Goal: Task Accomplishment & Management: Use online tool/utility

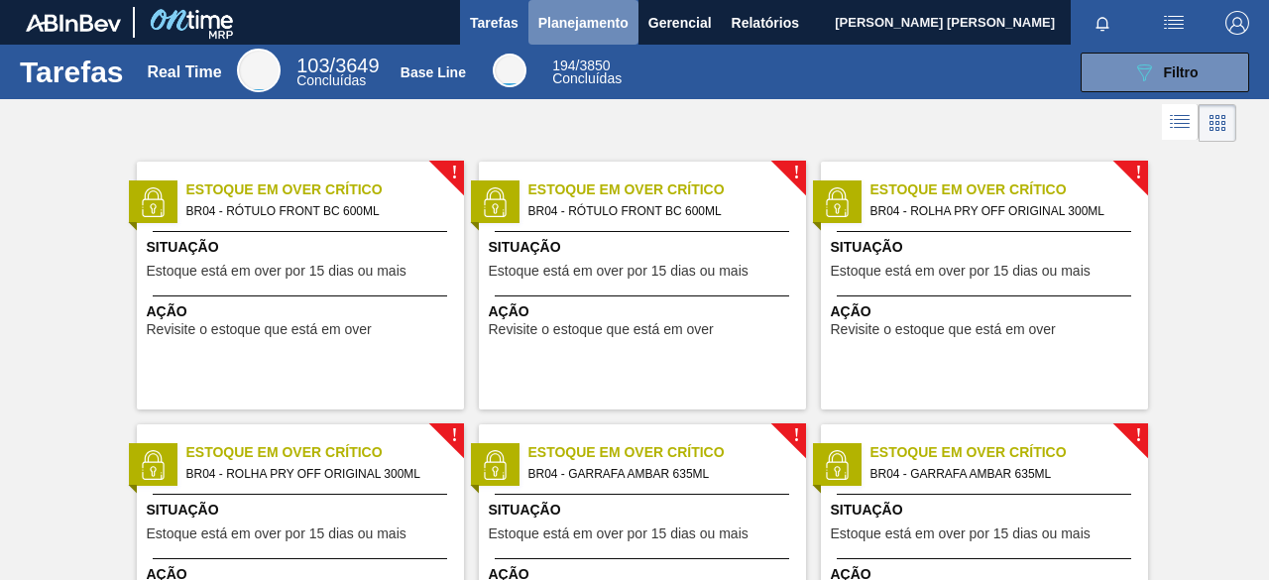
click at [604, 13] on span "Planejamento" at bounding box center [583, 23] width 90 height 24
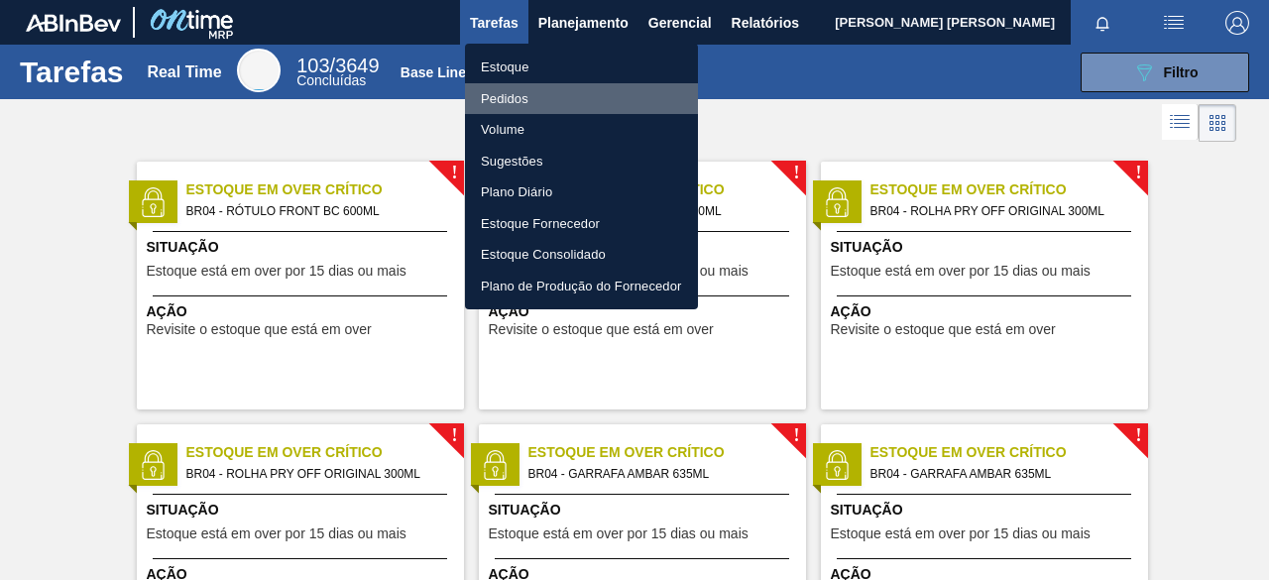
click at [520, 91] on li "Pedidos" at bounding box center [581, 99] width 233 height 32
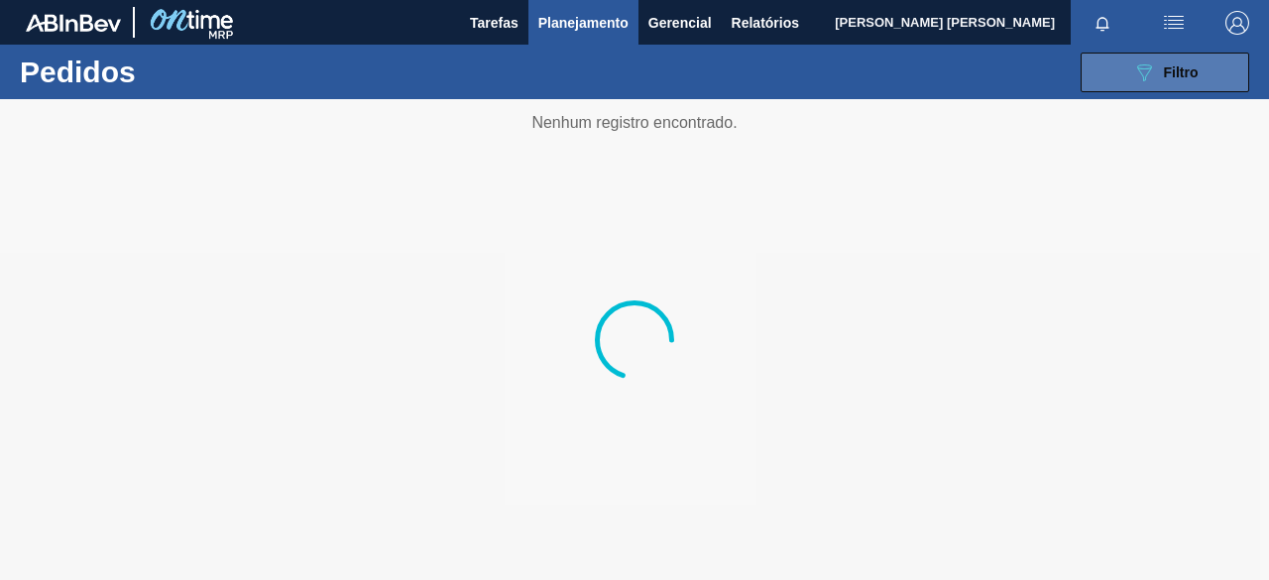
click at [1111, 70] on button "089F7B8B-B2A5-4AFE-B5C0-19BA573D28AC Filtro" at bounding box center [1165, 73] width 169 height 40
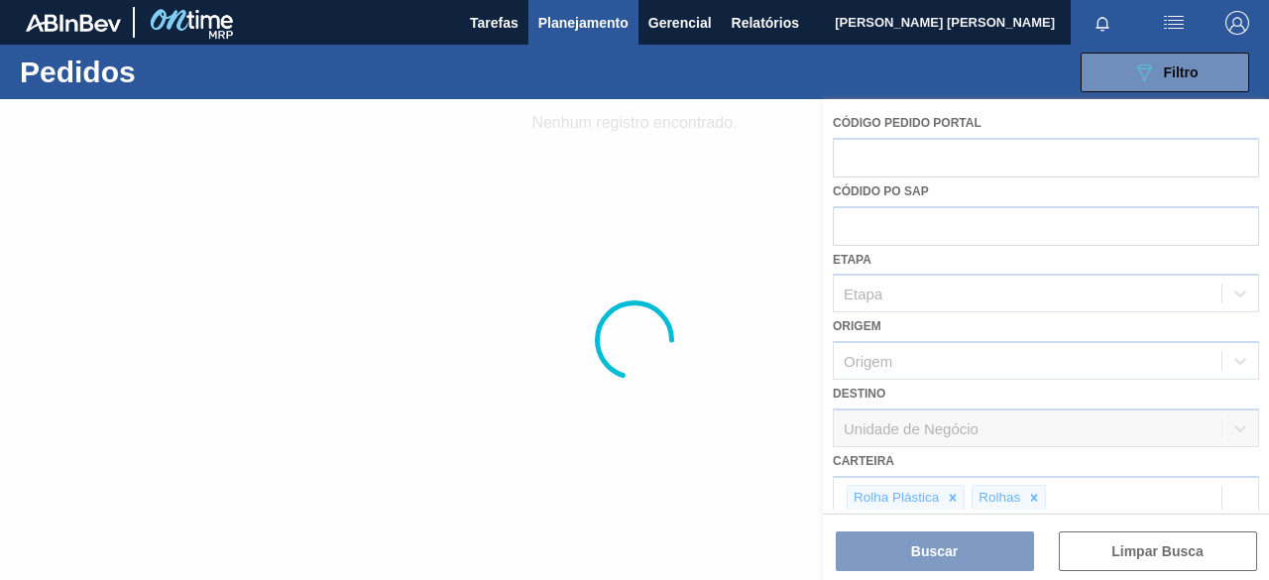
click at [949, 499] on div at bounding box center [634, 339] width 1269 height 481
click at [1266, 354] on div at bounding box center [634, 339] width 1269 height 481
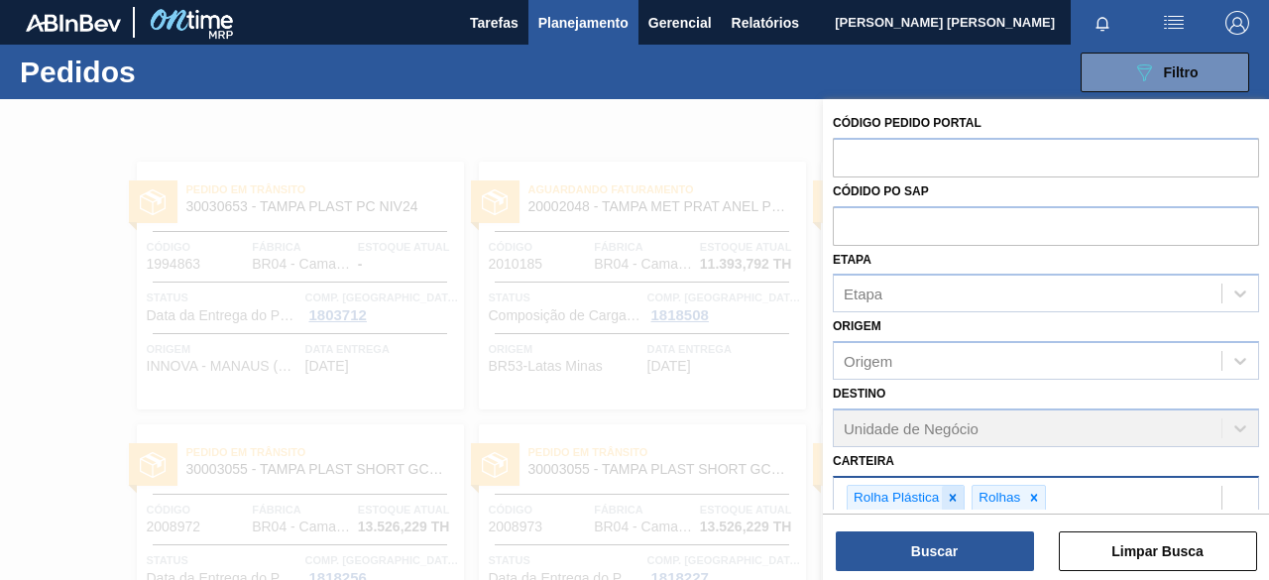
click at [953, 499] on icon at bounding box center [953, 498] width 14 height 14
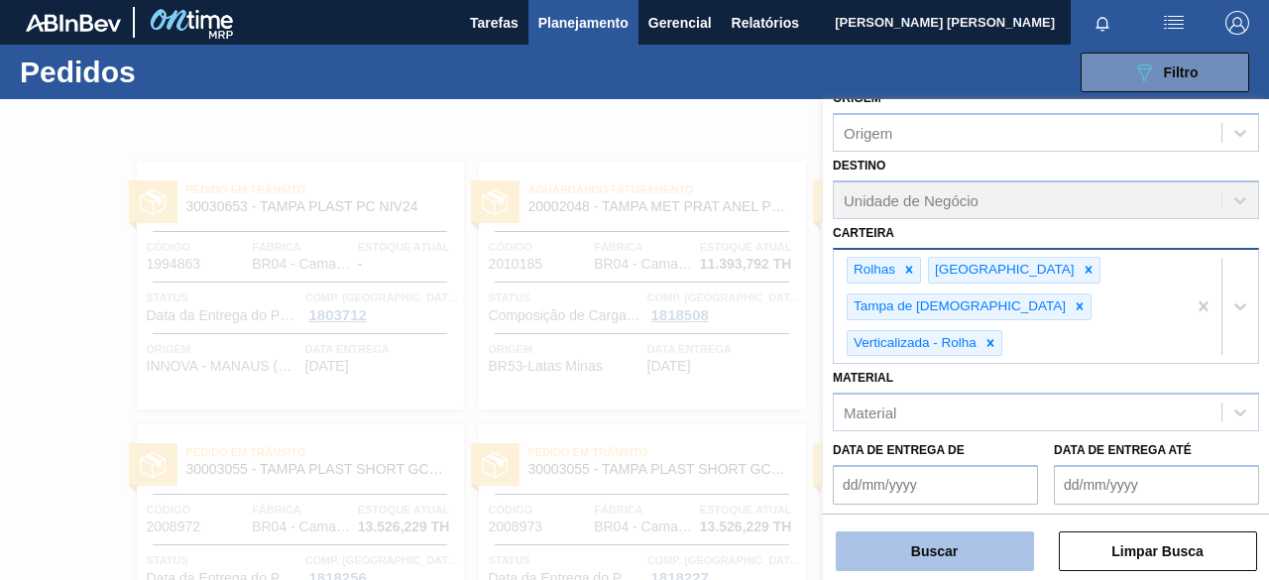
click at [924, 547] on button "Buscar" at bounding box center [935, 551] width 198 height 40
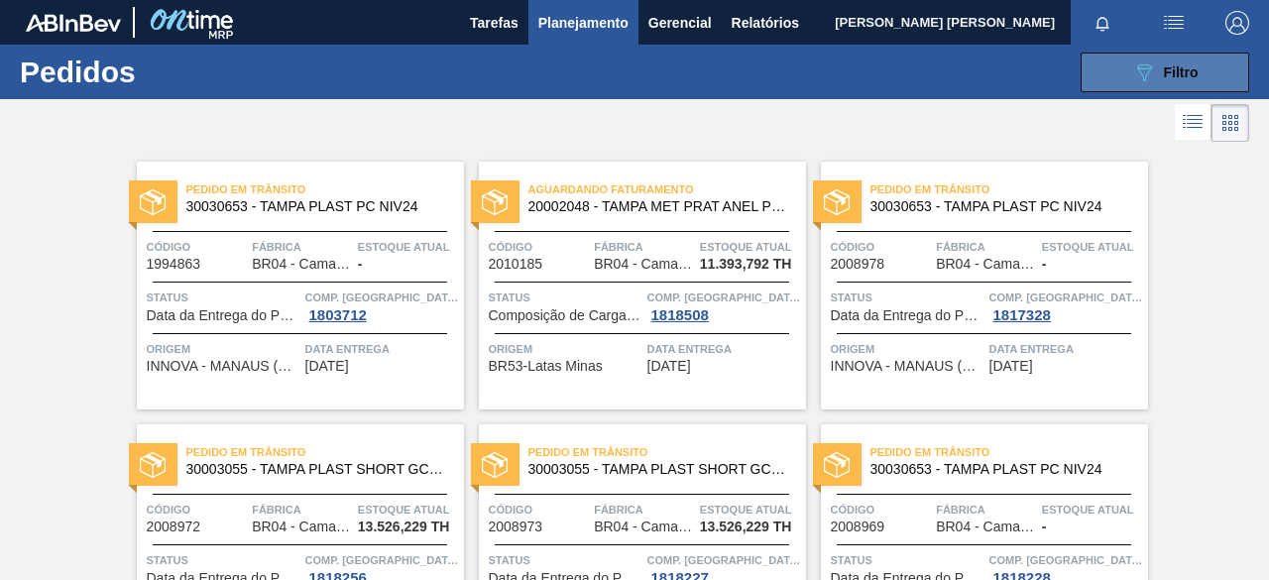
click at [1141, 85] on button "089F7B8B-B2A5-4AFE-B5C0-19BA573D28AC Filtro" at bounding box center [1165, 73] width 169 height 40
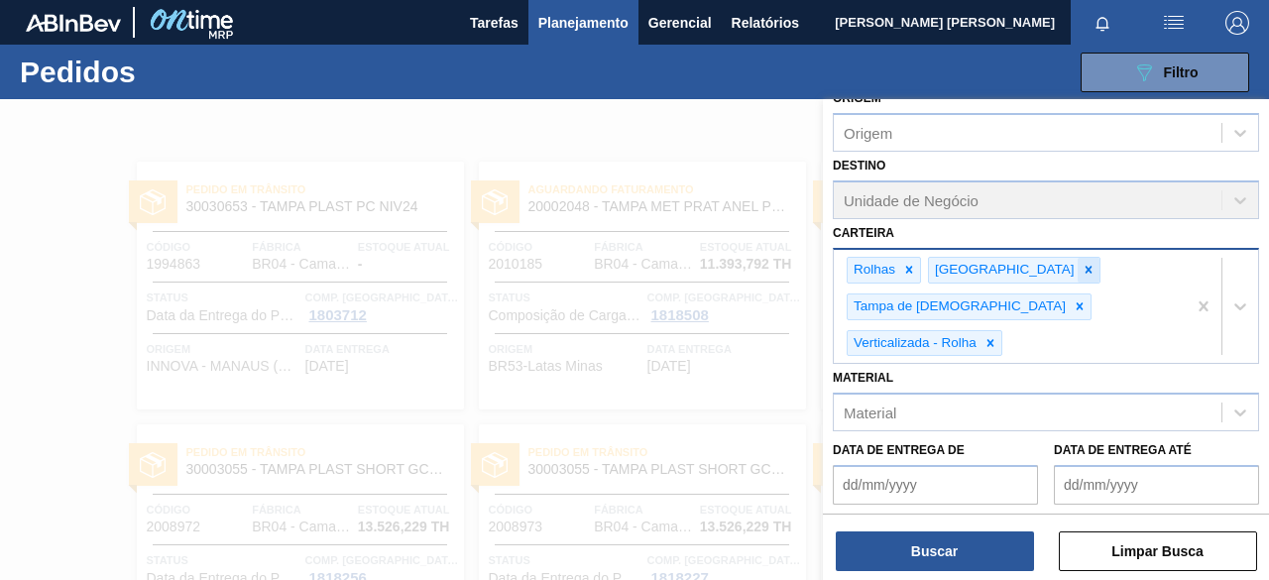
click at [1082, 270] on icon at bounding box center [1089, 270] width 14 height 14
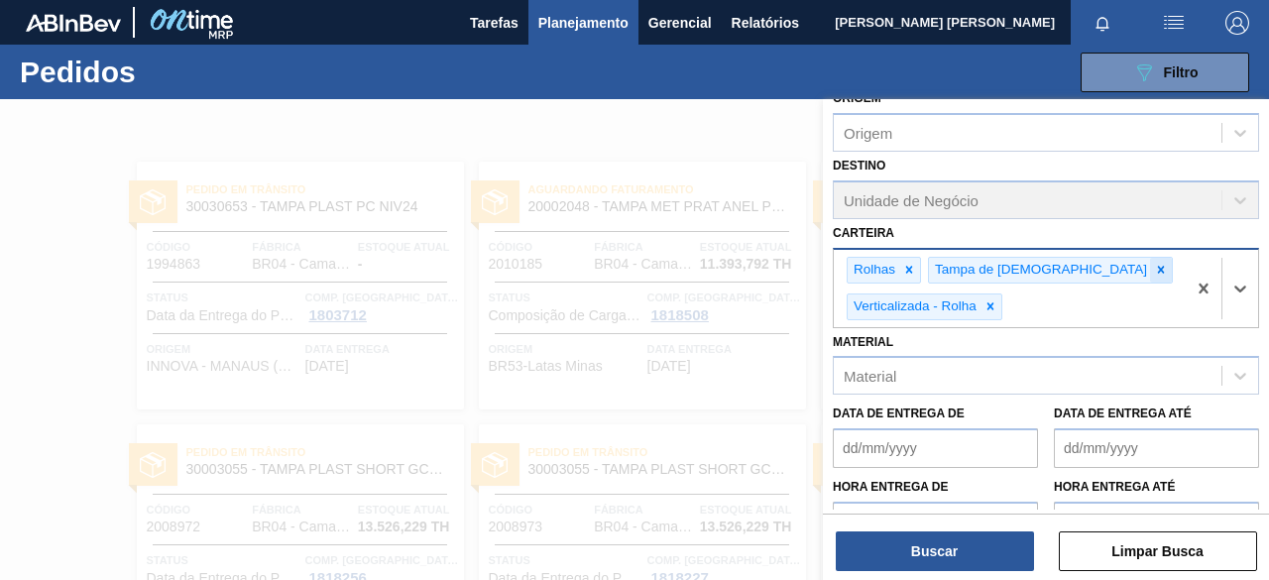
click at [1158, 268] on icon at bounding box center [1161, 270] width 7 height 7
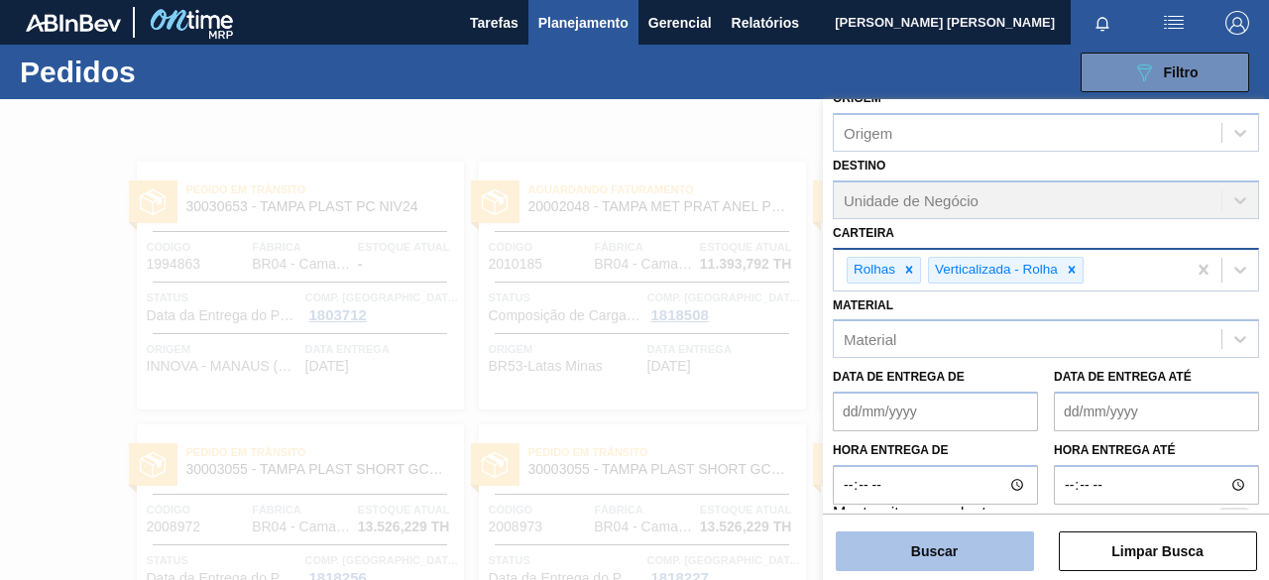
click at [912, 542] on button "Buscar" at bounding box center [935, 551] width 198 height 40
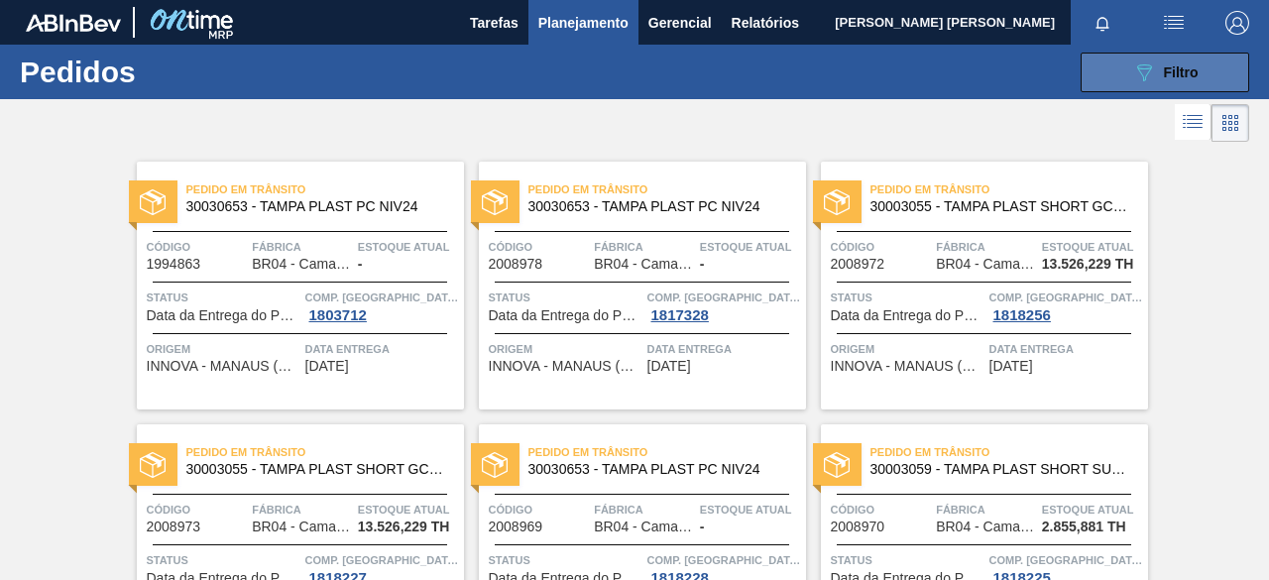
click at [1151, 65] on icon "089F7B8B-B2A5-4AFE-B5C0-19BA573D28AC" at bounding box center [1144, 72] width 24 height 24
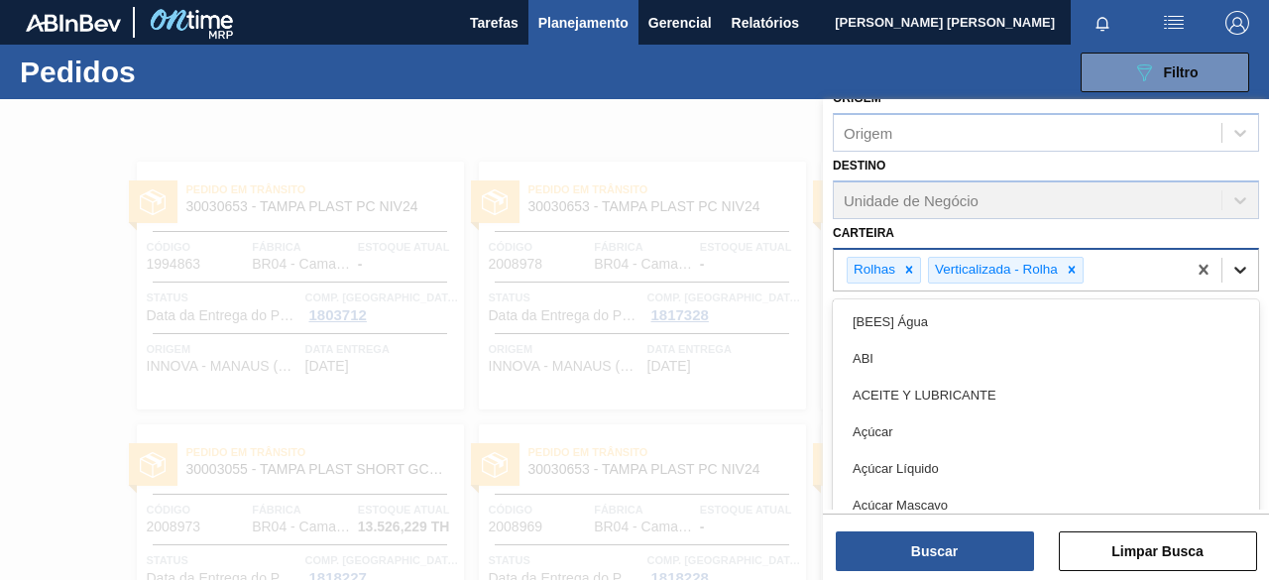
scroll to position [22, 0]
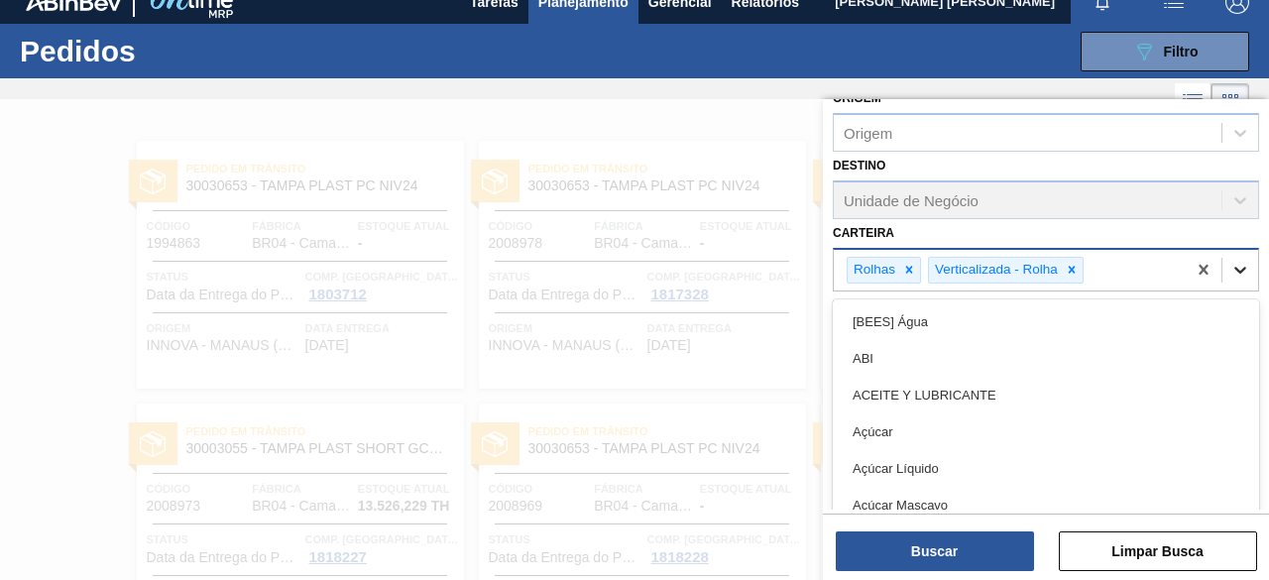
click at [1236, 269] on icon at bounding box center [1240, 270] width 12 height 7
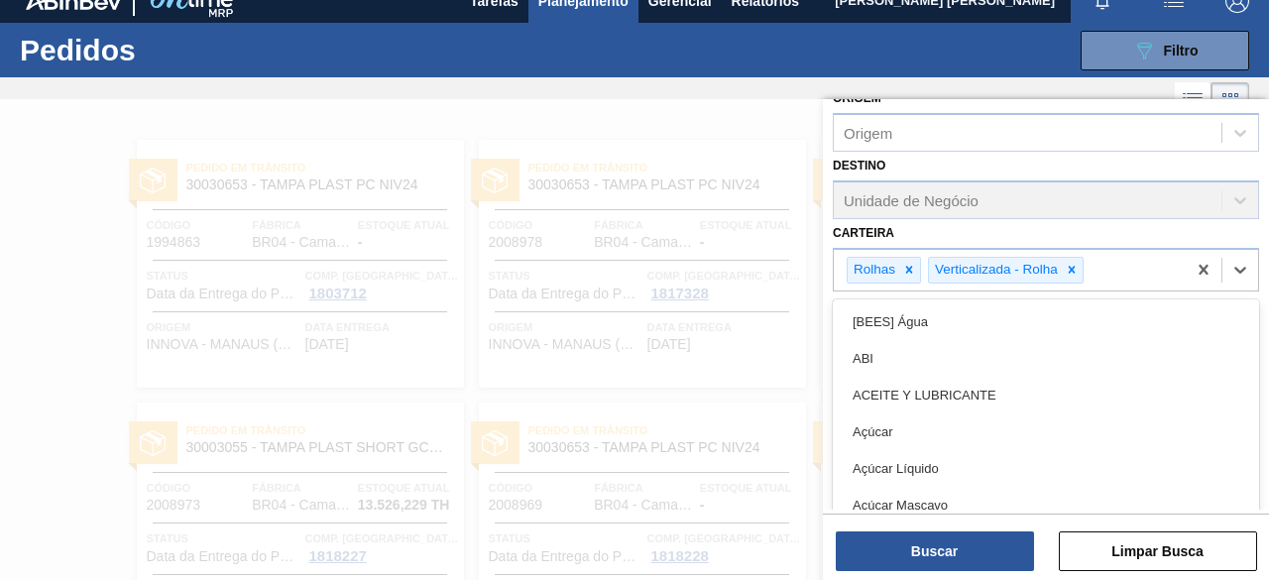
click at [650, 102] on div at bounding box center [634, 389] width 1269 height 580
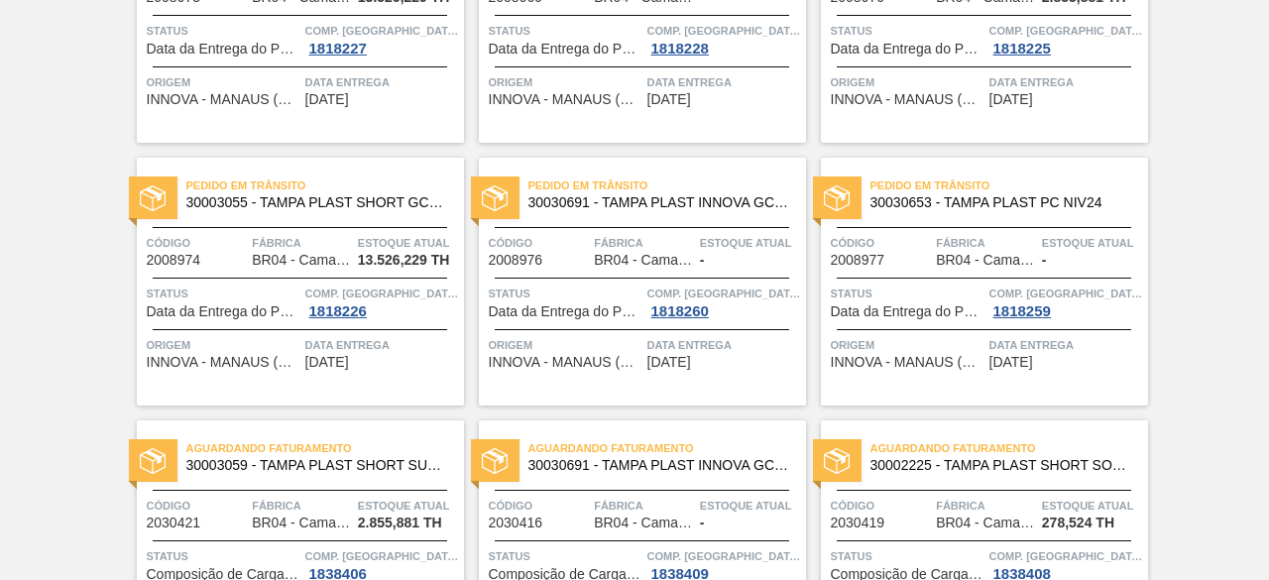
scroll to position [1038, 0]
